Goal: Navigation & Orientation: Find specific page/section

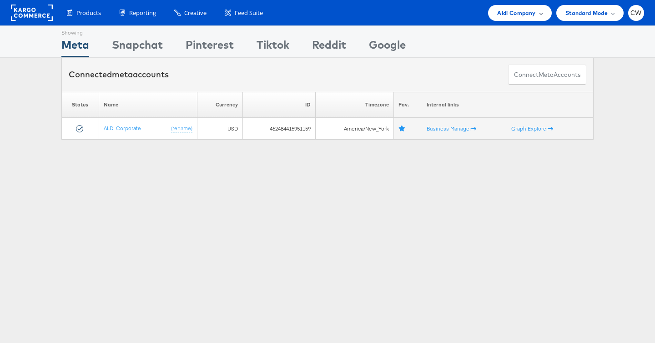
click at [523, 16] on span "Aldi Company" at bounding box center [517, 13] width 38 height 10
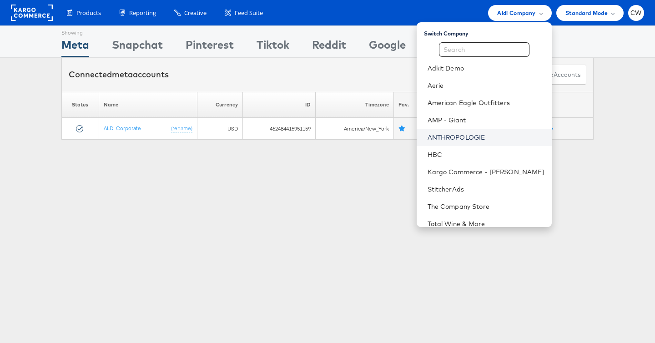
scroll to position [11, 0]
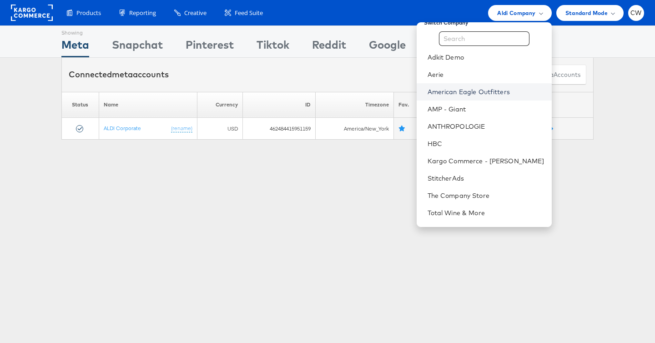
click at [480, 91] on link "American Eagle Outfitters" at bounding box center [486, 91] width 117 height 9
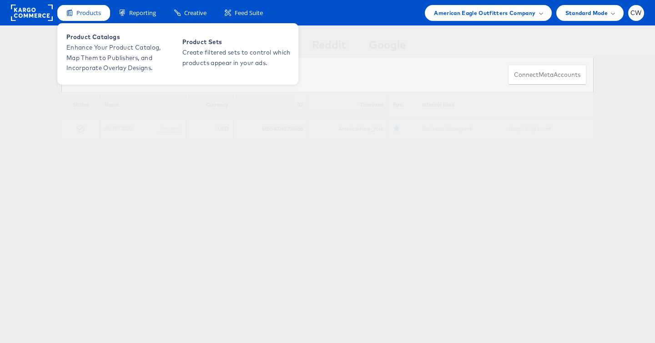
click at [90, 14] on span "Products" at bounding box center [88, 13] width 25 height 9
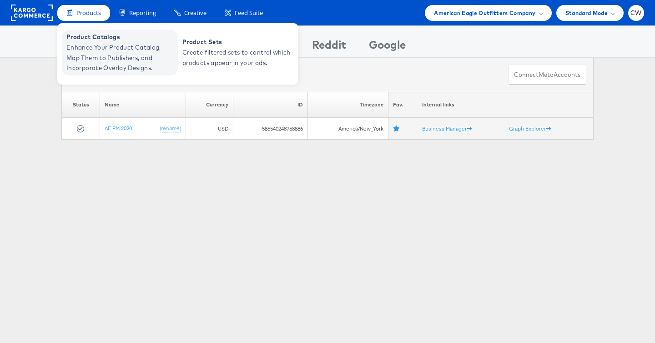
click at [110, 44] on span "Enhance Your Product Catalog, Map Them to Publishers, and Incorporate Overlay D…" at bounding box center [120, 57] width 109 height 31
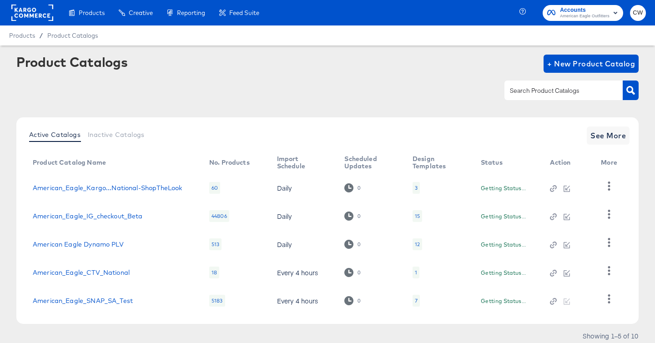
scroll to position [32, 0]
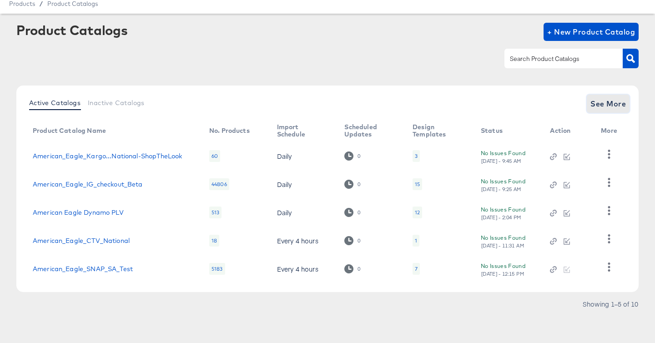
click at [594, 106] on span "See More" at bounding box center [609, 103] width 36 height 13
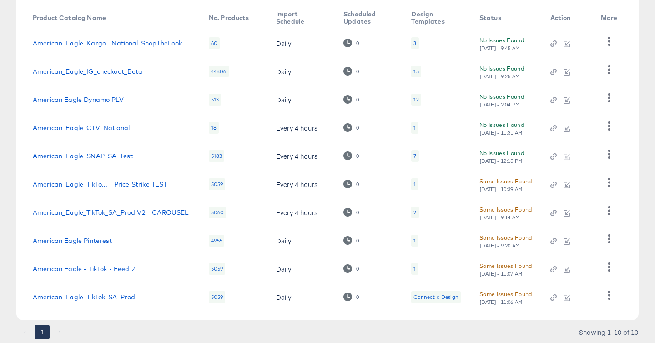
scroll to position [146, 0]
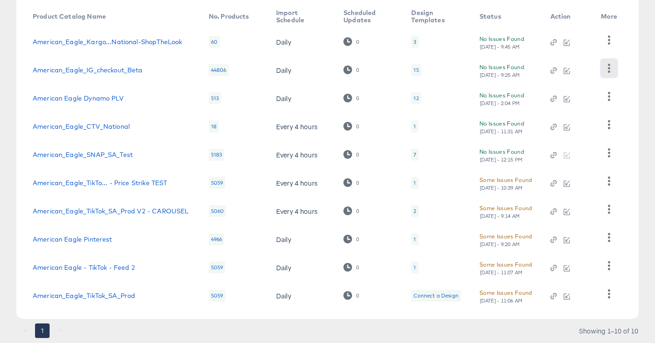
click at [610, 66] on icon "button" at bounding box center [609, 68] width 9 height 9
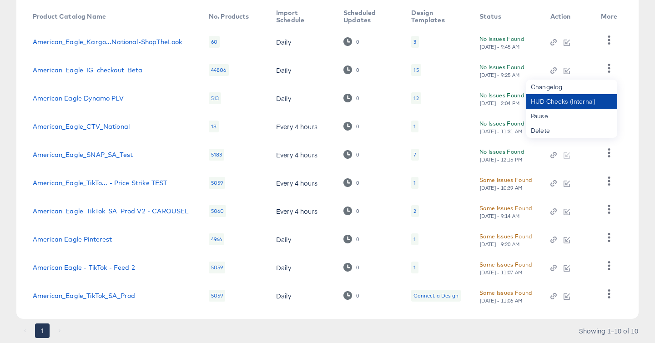
click at [584, 102] on div "HUD Checks (Internal)" at bounding box center [572, 101] width 91 height 15
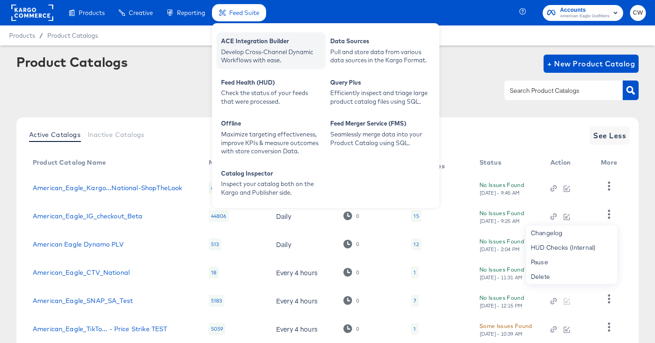
click at [264, 59] on div "Develop Cross-Channel Dynamic Workflows with ease." at bounding box center [271, 56] width 100 height 17
